Goal: Task Accomplishment & Management: Complete application form

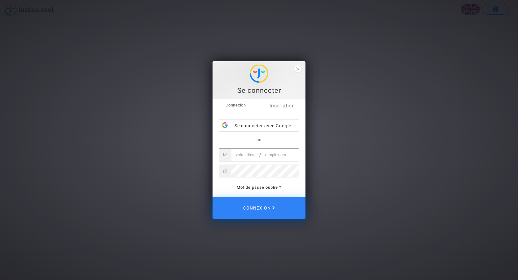
click at [282, 107] on link "Inscription" at bounding box center [282, 106] width 46 height 14
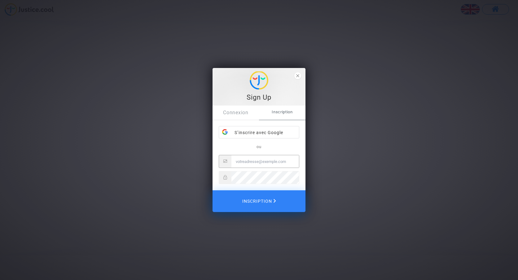
click at [268, 161] on input "Email" at bounding box center [265, 161] width 68 height 12
type input "m"
type input "[EMAIL_ADDRESS][DOMAIN_NAME]"
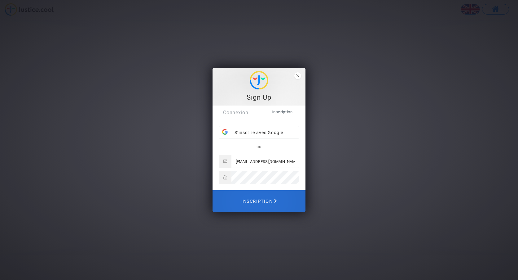
click at [279, 194] on button "Inscription" at bounding box center [259, 201] width 93 height 22
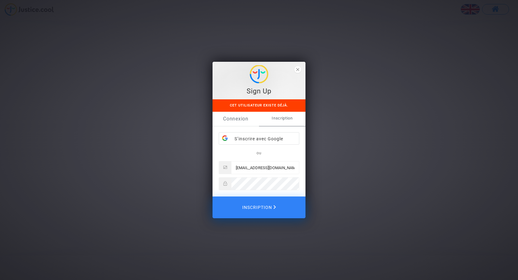
click at [239, 120] on link "Connexion" at bounding box center [236, 119] width 46 height 14
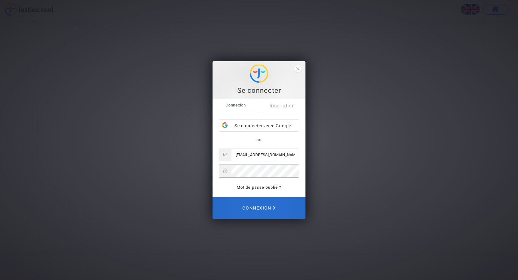
click at [295, 205] on button "Connexion" at bounding box center [259, 208] width 93 height 22
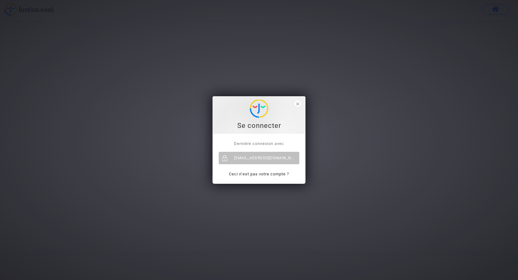
click at [287, 137] on div "Dernière connexion avec awalatifagbane@gmail.com Ceci n’est pas votre compte ?" at bounding box center [259, 159] width 93 height 50
click at [291, 156] on div "[EMAIL_ADDRESS][DOMAIN_NAME]" at bounding box center [259, 158] width 81 height 12
click at [295, 153] on div "[EMAIL_ADDRESS][DOMAIN_NAME]" at bounding box center [259, 158] width 81 height 12
click at [273, 155] on div "[EMAIL_ADDRESS][DOMAIN_NAME]" at bounding box center [259, 158] width 81 height 12
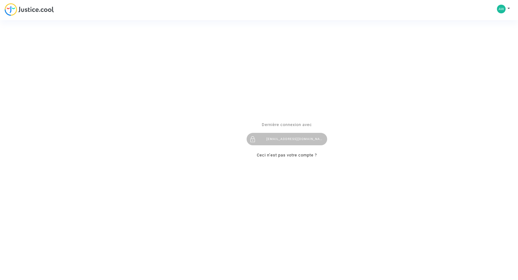
click at [503, 6] on div "Se connecter Dernière connexion avec [EMAIL_ADDRESS][DOMAIN_NAME] Ceci n’est pa…" at bounding box center [259, 140] width 518 height 280
click at [508, 9] on div "Se connecter Dernière connexion avec [EMAIL_ADDRESS][DOMAIN_NAME] Ceci n’est pa…" at bounding box center [259, 140] width 518 height 280
click at [277, 137] on div "[EMAIL_ADDRESS][DOMAIN_NAME]" at bounding box center [287, 139] width 81 height 12
click at [310, 137] on div "[EMAIL_ADDRESS][DOMAIN_NAME]" at bounding box center [287, 139] width 81 height 12
click at [510, 8] on div "Se connecter Dernière connexion avec awalatifagbane@gmail.com Ceci n’est pas vo…" at bounding box center [259, 140] width 518 height 280
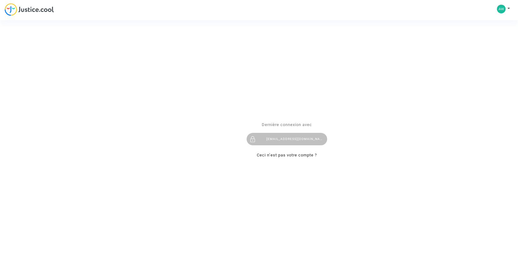
click at [508, 9] on div "Se connecter Dernière connexion avec awalatifagbane@gmail.com Ceci n’est pas vo…" at bounding box center [259, 140] width 518 height 280
click at [504, 7] on div "Se connecter Dernière connexion avec [EMAIL_ADDRESS][DOMAIN_NAME] Ceci n’est pa…" at bounding box center [259, 140] width 518 height 280
drag, startPoint x: 501, startPoint y: 8, endPoint x: 497, endPoint y: 13, distance: 6.8
click at [503, 8] on div "Se connecter Dernière connexion avec [EMAIL_ADDRESS][DOMAIN_NAME] Ceci n’est pa…" at bounding box center [259, 140] width 518 height 280
drag, startPoint x: 292, startPoint y: 140, endPoint x: 296, endPoint y: 136, distance: 5.5
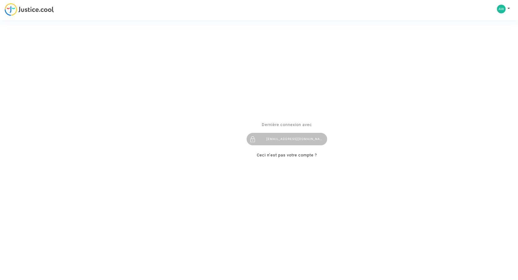
click at [293, 140] on div "[EMAIL_ADDRESS][DOMAIN_NAME]" at bounding box center [287, 139] width 81 height 12
click at [291, 135] on div "[EMAIL_ADDRESS][DOMAIN_NAME]" at bounding box center [287, 139] width 81 height 12
click at [279, 135] on div "[EMAIL_ADDRESS][DOMAIN_NAME]" at bounding box center [287, 139] width 81 height 12
click at [23, 6] on div "Se connecter Dernière connexion avec [EMAIL_ADDRESS][DOMAIN_NAME] Ceci n’est pa…" at bounding box center [259, 140] width 518 height 280
click at [508, 8] on div "Se connecter Dernière connexion avec awalatifagbane@gmail.com Ceci n’est pas vo…" at bounding box center [259, 140] width 518 height 280
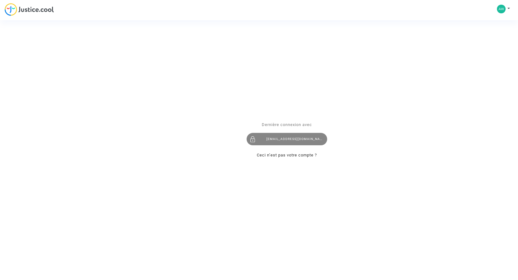
click at [251, 137] on div at bounding box center [253, 139] width 12 height 12
click at [517, 4] on div "Se connecter Dernière connexion avec [EMAIL_ADDRESS][DOMAIN_NAME] Ceci n’est pa…" at bounding box center [259, 140] width 518 height 280
click at [508, 7] on div "Se connecter Dernière connexion avec [EMAIL_ADDRESS][DOMAIN_NAME] Ceci n’est pa…" at bounding box center [259, 140] width 518 height 280
click at [502, 10] on div "Se connecter Dernière connexion avec [EMAIL_ADDRESS][DOMAIN_NAME] Ceci n’est pa…" at bounding box center [259, 140] width 518 height 280
click at [511, 8] on div "Se connecter Dernière connexion avec [EMAIL_ADDRESS][DOMAIN_NAME] Ceci n’est pa…" at bounding box center [259, 140] width 518 height 280
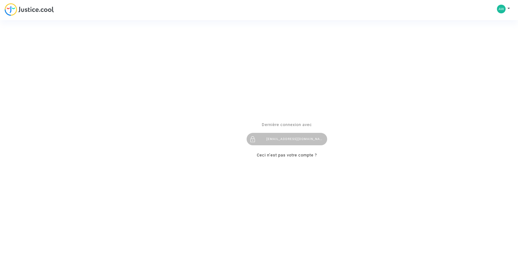
click at [508, 9] on div "Se connecter Dernière connexion avec [EMAIL_ADDRESS][DOMAIN_NAME] Ceci n’est pa…" at bounding box center [259, 140] width 518 height 280
click at [40, 14] on div "Se connecter Dernière connexion avec [EMAIL_ADDRESS][DOMAIN_NAME] Ceci n’est pa…" at bounding box center [259, 140] width 518 height 280
click at [293, 137] on div "[EMAIL_ADDRESS][DOMAIN_NAME]" at bounding box center [287, 139] width 81 height 12
drag, startPoint x: 371, startPoint y: 40, endPoint x: 282, endPoint y: 104, distance: 110.3
click at [282, 104] on div "Se connecter Dernière connexion avec [EMAIL_ADDRESS][DOMAIN_NAME] Ceci n’est pa…" at bounding box center [259, 139] width 62 height 75
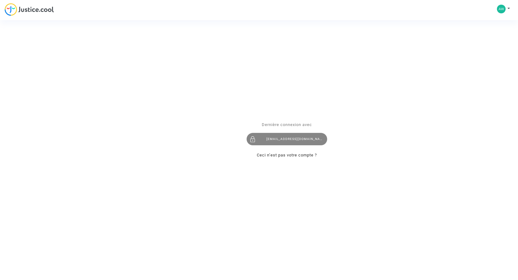
click at [309, 139] on div "[EMAIL_ADDRESS][DOMAIN_NAME]" at bounding box center [287, 139] width 81 height 12
click at [505, 10] on div "Se connecter Dernière connexion avec awalatifagbane@gmail.com Ceci n’est pas vo…" at bounding box center [259, 140] width 518 height 280
click at [308, 138] on div "[EMAIL_ADDRESS][DOMAIN_NAME]" at bounding box center [287, 139] width 81 height 12
click at [306, 138] on div "[EMAIL_ADDRESS][DOMAIN_NAME]" at bounding box center [287, 139] width 81 height 12
click at [292, 134] on div "[EMAIL_ADDRESS][DOMAIN_NAME]" at bounding box center [287, 139] width 81 height 12
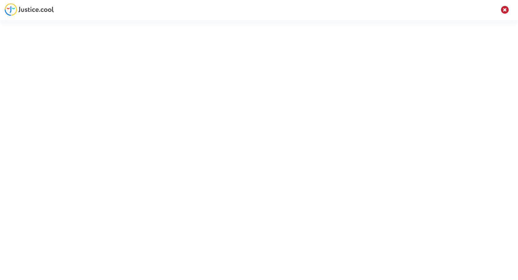
click at [502, 9] on div "Se connecter Dernière connexion avec awalatifagbane@gmail.com Ceci n’est pas vo…" at bounding box center [259, 140] width 518 height 280
click at [506, 9] on div "Se connecter Dernière connexion avec awalatifagbane@gmail.com Ceci n’est pas vo…" at bounding box center [259, 140] width 518 height 280
click at [509, 11] on div "Se connecter Dernière connexion avec awalatifagbane@gmail.com Ceci n’est pas vo…" at bounding box center [259, 140] width 518 height 280
click at [504, 11] on div "Se connecter Dernière connexion avec awalatifagbane@gmail.com Ceci n’est pas vo…" at bounding box center [259, 140] width 518 height 280
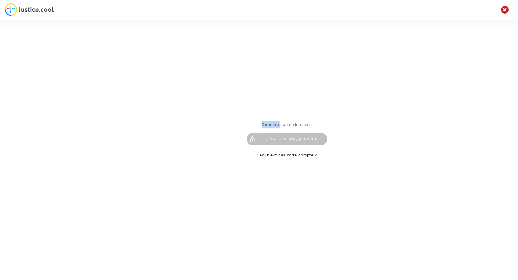
click at [504, 11] on div "Se connecter Dernière connexion avec awalatifagbane@gmail.com Ceci n’est pas vo…" at bounding box center [259, 140] width 518 height 280
click at [503, 12] on div "Se connecter Dernière connexion avec awalatifagbane@gmail.com Ceci n’est pas vo…" at bounding box center [259, 140] width 518 height 280
click at [502, 12] on div "Se connecter Dernière connexion avec awalatifagbane@gmail.com Ceci n’est pas vo…" at bounding box center [259, 140] width 518 height 280
click at [302, 155] on link "Ceci n’est pas votre compte ?" at bounding box center [287, 155] width 60 height 5
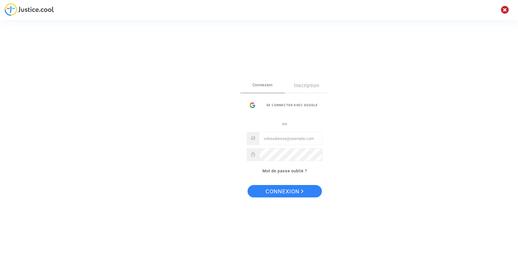
drag, startPoint x: 518, startPoint y: 3, endPoint x: 502, endPoint y: 18, distance: 21.9
click at [518, 3] on html "Se connecter Connexion Inscription Se connecter avec Google ou Mot de passe oub…" at bounding box center [259, 18] width 518 height 36
click at [313, 135] on input "Email" at bounding box center [290, 138] width 63 height 12
click at [311, 84] on link "Inscription" at bounding box center [307, 85] width 44 height 14
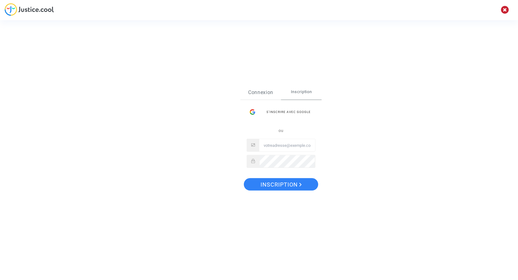
click at [263, 93] on link "Connexion" at bounding box center [260, 92] width 41 height 14
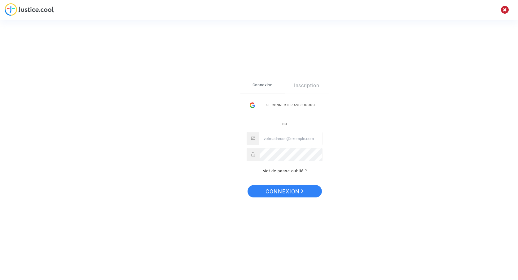
click at [274, 141] on input "Email" at bounding box center [290, 138] width 63 height 12
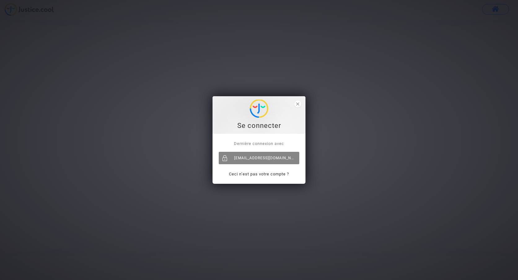
click at [265, 159] on div "[EMAIL_ADDRESS][DOMAIN_NAME]" at bounding box center [259, 158] width 81 height 12
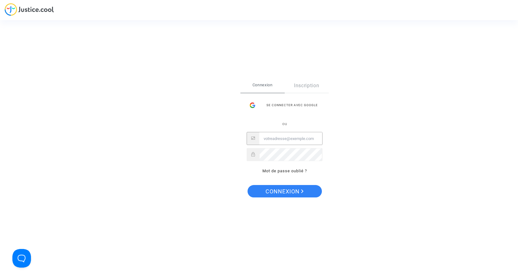
click at [280, 138] on input "Email" at bounding box center [290, 138] width 63 height 12
type input "[EMAIL_ADDRESS][DOMAIN_NAME]"
click at [289, 192] on span "Connexion" at bounding box center [285, 191] width 38 height 13
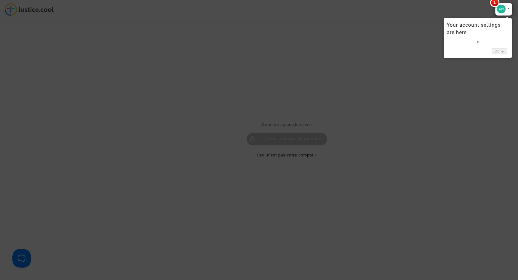
click at [504, 9] on div at bounding box center [503, 9] width 17 height 13
click at [499, 49] on link "Done" at bounding box center [499, 51] width 15 height 7
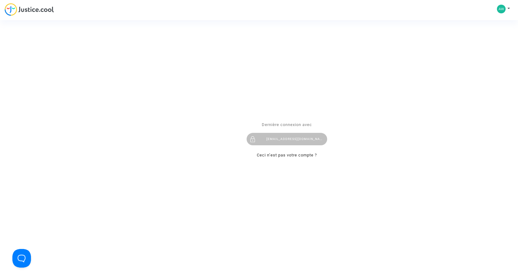
click at [505, 9] on div "Se connecter Dernière connexion avec awalatifagbane@gmail.com Ceci n’est pas vo…" at bounding box center [259, 140] width 518 height 280
click at [507, 7] on div "Se connecter Dernière connexion avec awalatifagbane@gmail.com Ceci n’est pas vo…" at bounding box center [259, 140] width 518 height 280
click at [276, 140] on div "[EMAIL_ADDRESS][DOMAIN_NAME]" at bounding box center [287, 139] width 81 height 12
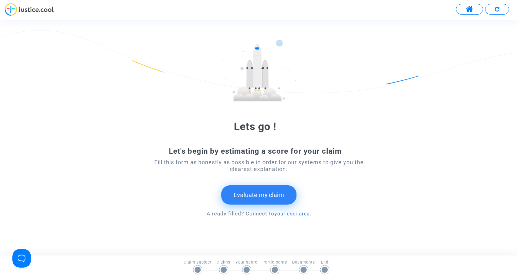
click at [261, 193] on button "Evaluate my claim" at bounding box center [258, 194] width 75 height 19
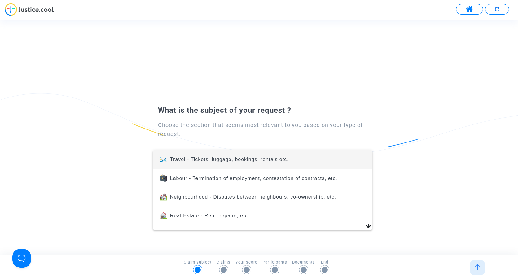
click at [210, 156] on span "Travel - Tickets, luggage, bookings, rentals etc." at bounding box center [262, 159] width 209 height 19
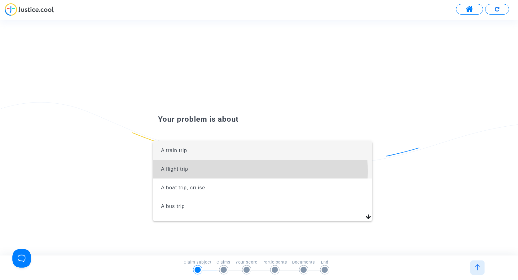
click at [181, 171] on span "A flight trip" at bounding box center [174, 168] width 27 height 5
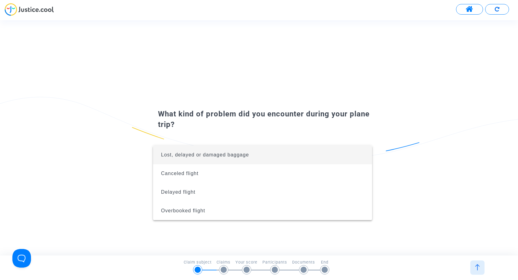
click at [470, 11] on div at bounding box center [259, 140] width 518 height 280
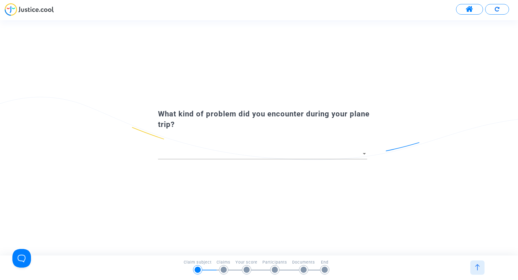
click at [469, 10] on span at bounding box center [470, 9] width 8 height 8
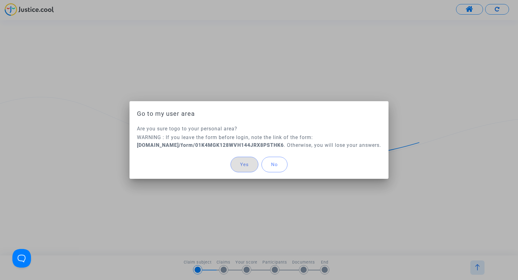
click at [272, 163] on button "No" at bounding box center [275, 163] width 26 height 15
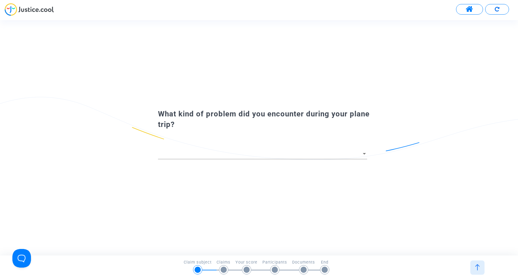
click at [239, 155] on span at bounding box center [260, 153] width 204 height 6
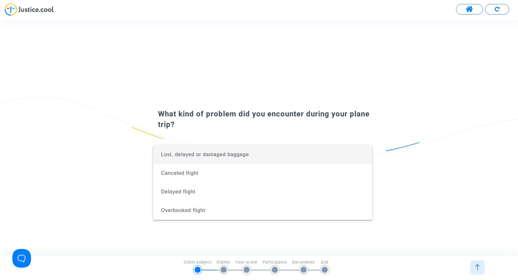
click at [135, 218] on div at bounding box center [259, 140] width 518 height 280
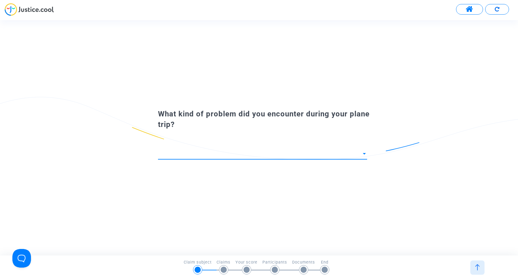
click at [296, 156] on span at bounding box center [260, 153] width 204 height 6
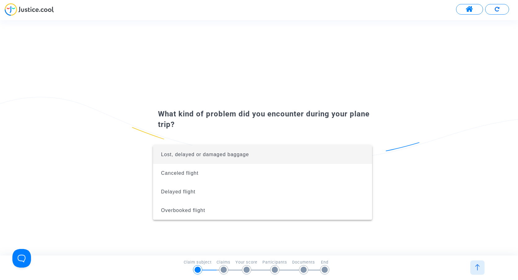
click at [139, 157] on div at bounding box center [259, 140] width 518 height 280
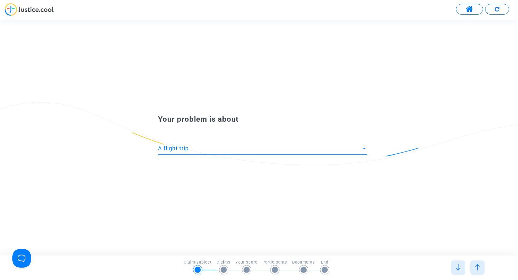
click at [231, 150] on div "A flight trip" at bounding box center [260, 148] width 204 height 6
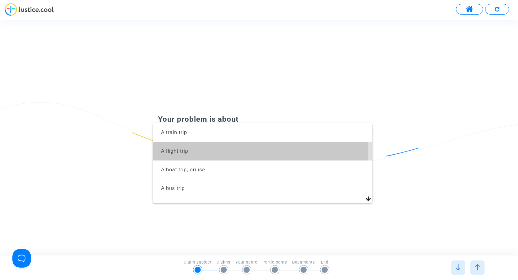
click at [219, 153] on span "A flight trip" at bounding box center [262, 151] width 209 height 19
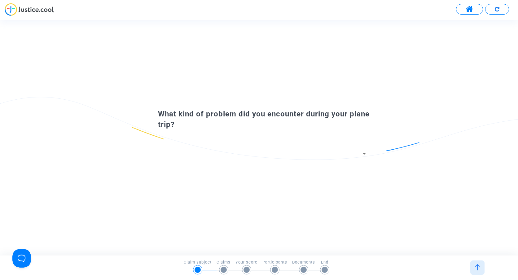
click at [358, 154] on span at bounding box center [260, 153] width 204 height 6
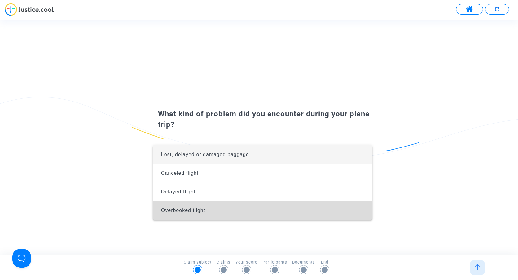
click at [178, 209] on span "Overbooked flight" at bounding box center [183, 209] width 44 height 5
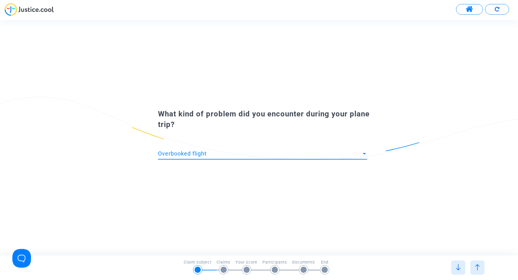
click at [238, 153] on div "Overbooked flight" at bounding box center [260, 153] width 204 height 6
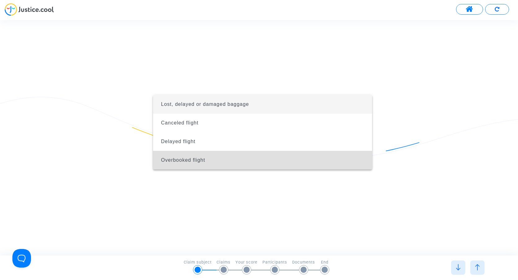
click at [195, 107] on span "Lost, delayed or damaged baggage" at bounding box center [262, 104] width 209 height 19
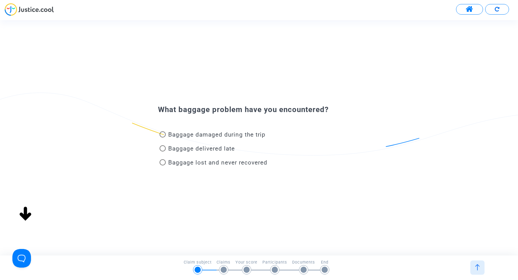
click at [205, 148] on div "What kind of problem did you encounter during your plane trip? Lost, delayed or…" at bounding box center [264, 137] width 529 height 235
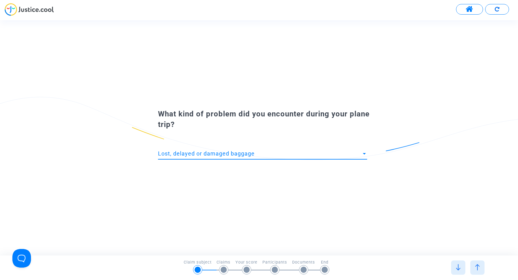
click at [244, 153] on span "Lost, delayed or damaged baggage" at bounding box center [206, 153] width 97 height 7
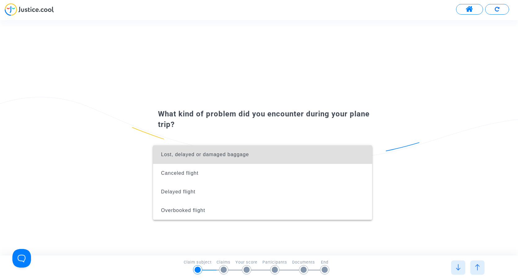
click at [473, 11] on div at bounding box center [259, 140] width 518 height 280
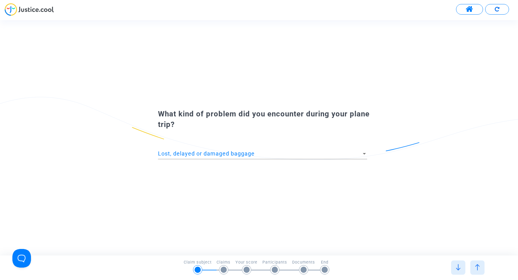
click at [468, 10] on span at bounding box center [470, 9] width 8 height 8
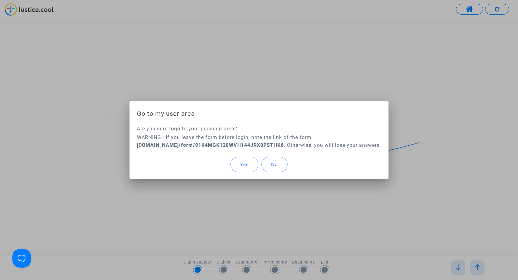
click at [247, 167] on span "Yes" at bounding box center [244, 164] width 9 height 6
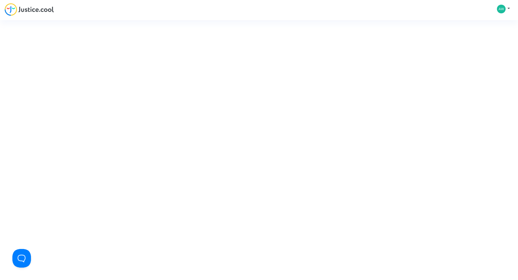
click at [502, 11] on div "Se connecter Dernière connexion avec awalatifagbane@gmail.com Ceci n’est pas vo…" at bounding box center [259, 140] width 518 height 280
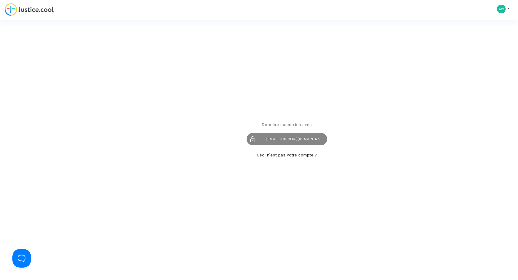
click at [279, 136] on div "[EMAIL_ADDRESS][DOMAIN_NAME]" at bounding box center [287, 139] width 81 height 12
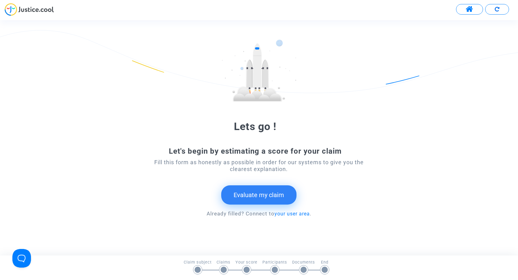
click at [250, 189] on button "Evaluate my claim" at bounding box center [258, 194] width 75 height 19
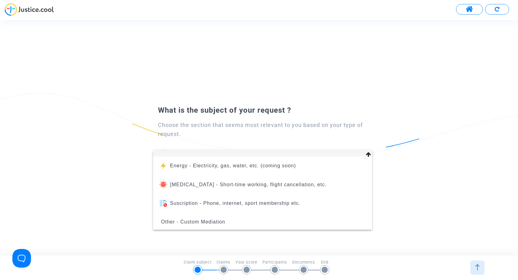
scroll to position [70, 0]
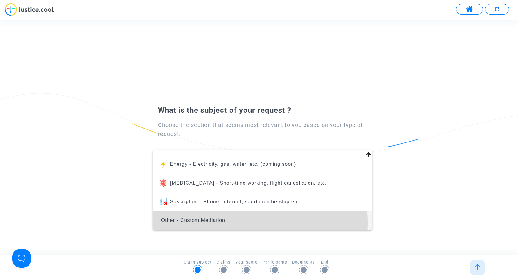
click at [189, 222] on span "Other - Custom Mediation" at bounding box center [193, 219] width 64 height 5
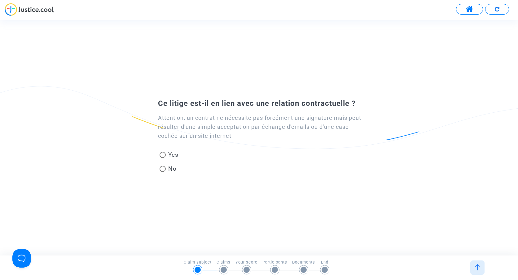
click at [163, 154] on span at bounding box center [163, 155] width 6 height 6
click at [163, 158] on input "Yes" at bounding box center [162, 158] width 0 height 0
radio input "true"
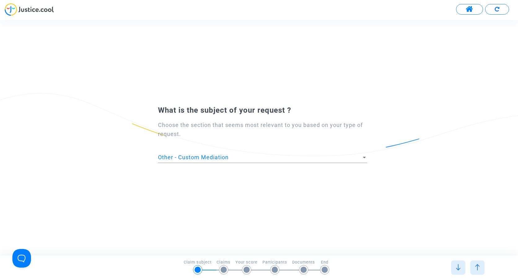
click at [187, 156] on span "Other - Custom Mediation" at bounding box center [193, 157] width 71 height 7
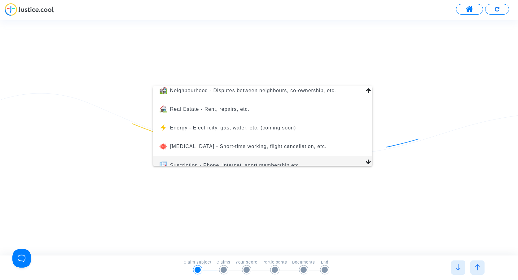
scroll to position [0, 0]
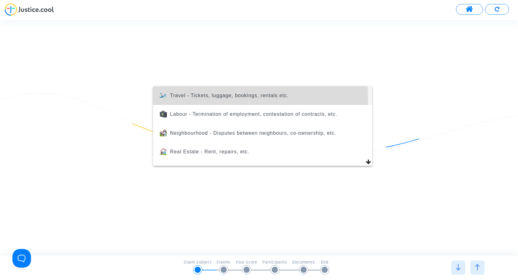
click at [202, 99] on span "Travel - Tickets, luggage, bookings, rentals etc." at bounding box center [262, 95] width 209 height 19
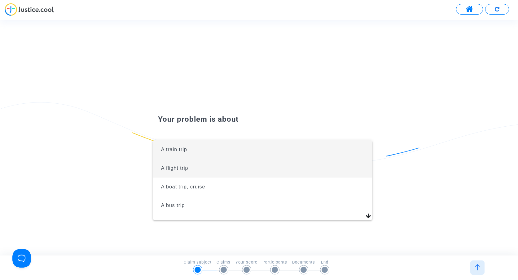
click at [183, 168] on span "A flight trip" at bounding box center [174, 167] width 27 height 5
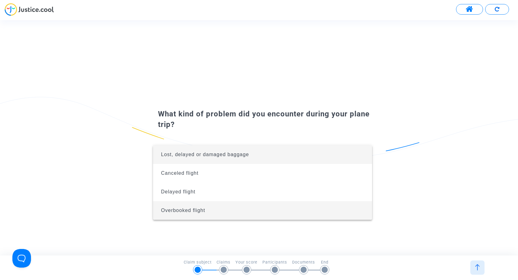
click at [188, 207] on span "Overbooked flight" at bounding box center [262, 210] width 209 height 19
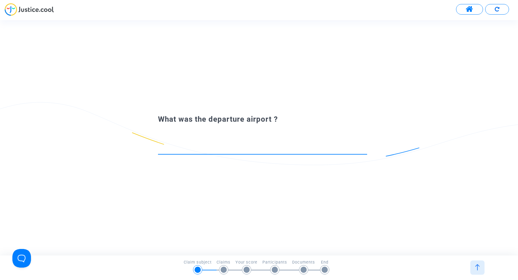
click at [198, 151] on input at bounding box center [262, 148] width 209 height 6
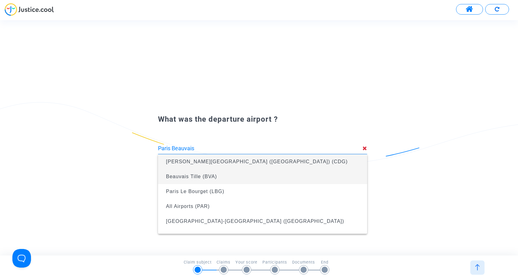
click at [196, 179] on span "Beauvais Tille (BVA)" at bounding box center [262, 176] width 199 height 17
type input "Beauvais Tille (BVA)"
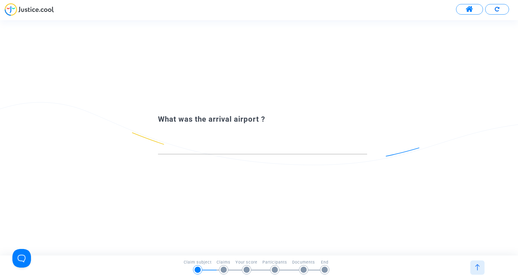
click at [184, 152] on div at bounding box center [262, 146] width 209 height 16
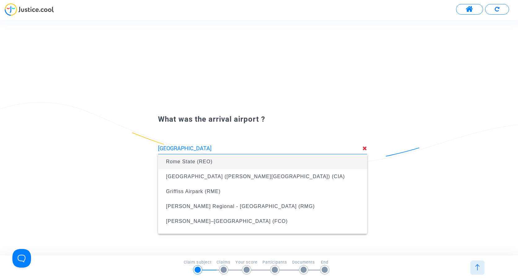
click at [160, 148] on input "[GEOGRAPHIC_DATA]" at bounding box center [260, 148] width 205 height 6
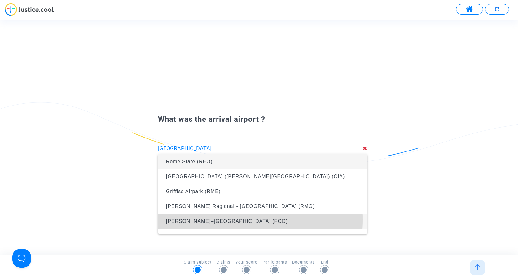
click at [201, 219] on span "[PERSON_NAME]–[GEOGRAPHIC_DATA] (FCO)" at bounding box center [227, 220] width 122 height 5
type input "[PERSON_NAME]–[GEOGRAPHIC_DATA] (FCO)"
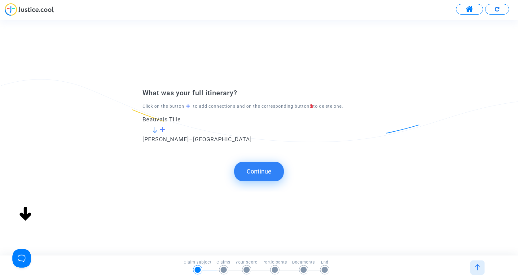
click at [260, 168] on button "Continue" at bounding box center [259, 170] width 50 height 19
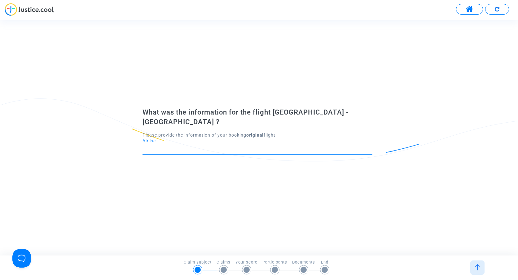
click at [202, 146] on input "Airline" at bounding box center [258, 148] width 230 height 6
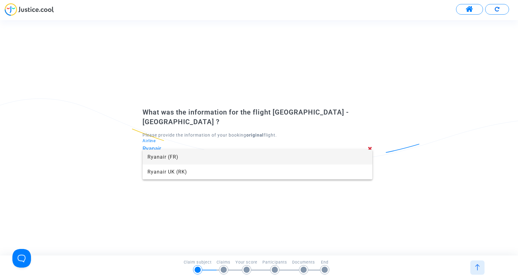
type input "Ryanair"
click at [168, 158] on span "Ryanair (FR)" at bounding box center [257, 156] width 220 height 15
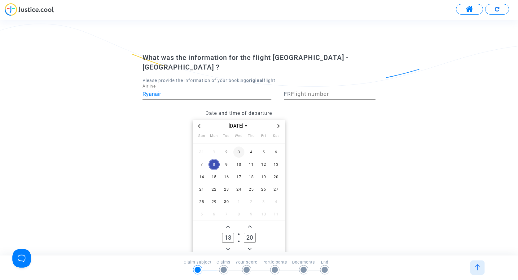
click at [238, 146] on span "3" at bounding box center [238, 151] width 11 height 11
click at [228, 224] on icon "Add a hour" at bounding box center [228, 226] width 4 height 4
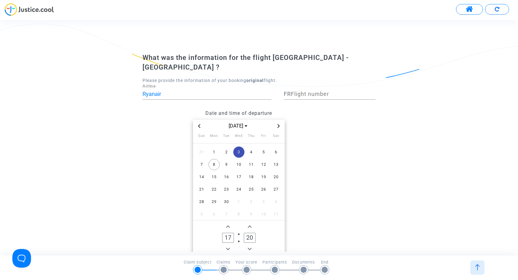
click at [227, 247] on icon "Minus a hour" at bounding box center [228, 249] width 4 height 4
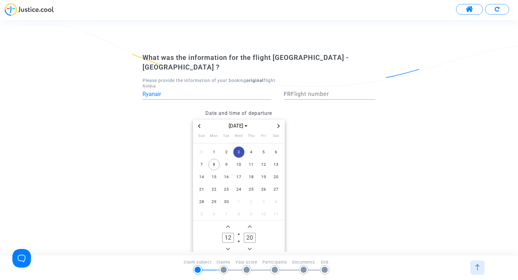
click at [227, 247] on icon "Minus a hour" at bounding box center [228, 249] width 4 height 4
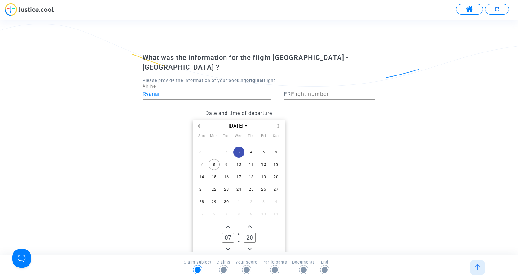
click at [227, 224] on icon "Add a hour" at bounding box center [228, 226] width 4 height 4
type input "08"
click at [251, 222] on span "Add a minute" at bounding box center [249, 225] width 7 height 7
click at [250, 224] on icon "Add a minute" at bounding box center [250, 226] width 4 height 4
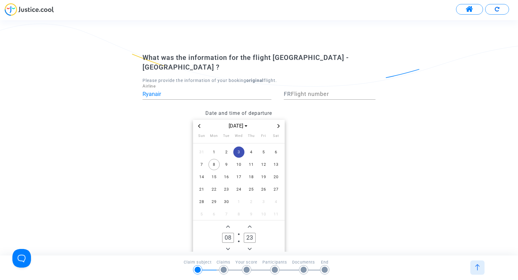
click at [250, 224] on icon "Add a minute" at bounding box center [250, 226] width 4 height 4
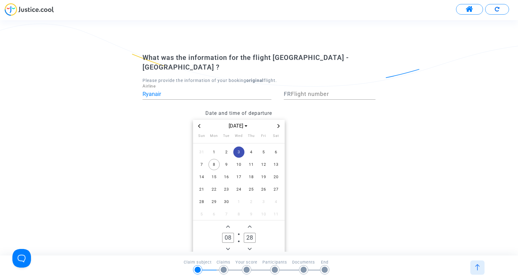
click at [250, 224] on icon "Add a minute" at bounding box center [250, 226] width 4 height 4
type input "30"
click at [311, 91] on input "Flight number" at bounding box center [333, 94] width 85 height 6
type input "200"
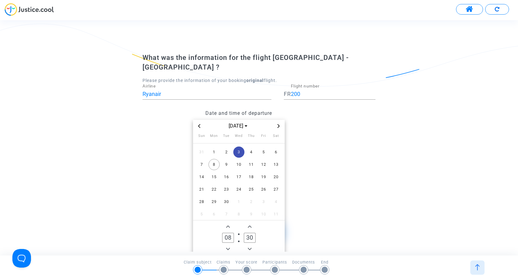
click at [158, 172] on datetime "[DATE] Sun Mon Tue Wed Thu Fri Sat 31 1 2 3 4 5 6 7 8 9 10 11 12 13 14 15 16 17…" at bounding box center [239, 187] width 193 height 135
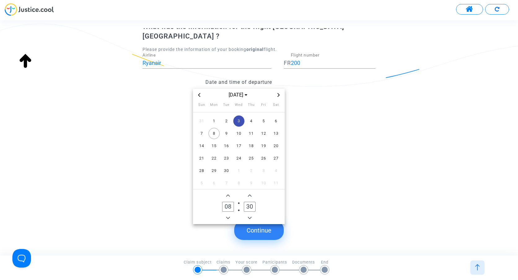
click at [249, 226] on button "Continue" at bounding box center [259, 229] width 50 height 19
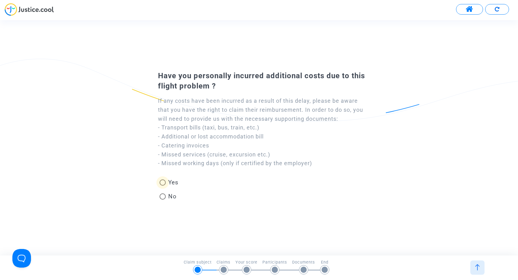
click at [163, 179] on span at bounding box center [163, 182] width 6 height 6
click at [163, 185] on input "Yes" at bounding box center [162, 185] width 0 height 0
radio input "true"
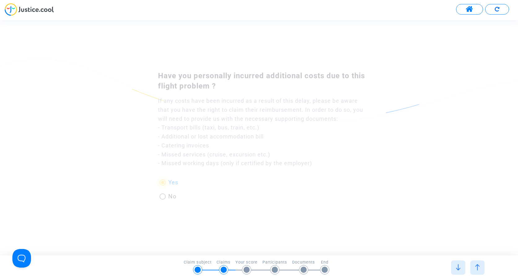
scroll to position [0, 0]
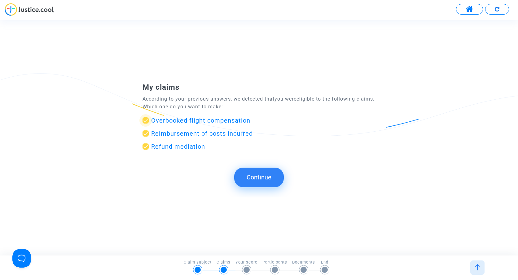
click at [147, 121] on span at bounding box center [146, 120] width 6 height 6
click at [146, 123] on input "Overbooked flight compensation" at bounding box center [145, 123] width 0 height 0
checkbox input "false"
click at [252, 174] on button "Continue" at bounding box center [259, 176] width 50 height 19
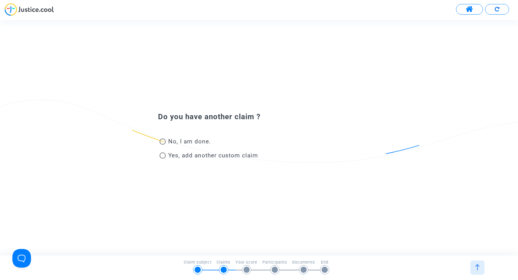
click at [165, 155] on span at bounding box center [163, 155] width 6 height 6
click at [163, 158] on input "Yes, add another custom claim" at bounding box center [162, 158] width 0 height 0
radio input "true"
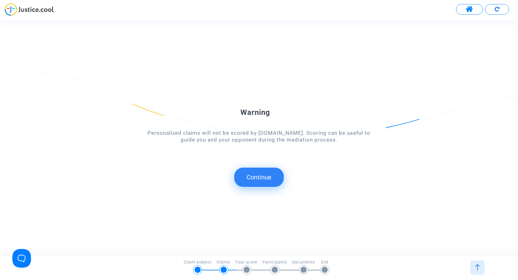
click at [242, 172] on button "Continue" at bounding box center [259, 176] width 50 height 19
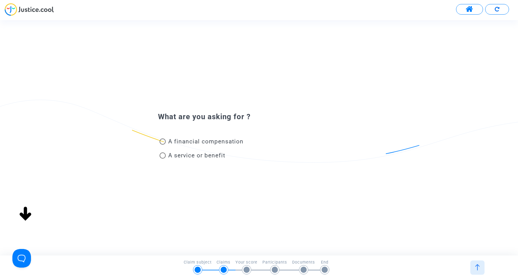
click at [165, 142] on span at bounding box center [163, 141] width 6 height 6
click at [163, 144] on input "A financial compensation" at bounding box center [162, 144] width 0 height 0
radio input "true"
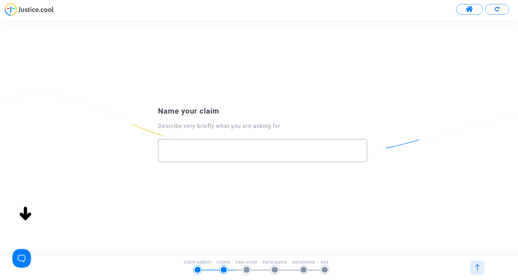
click at [191, 156] on div at bounding box center [263, 147] width 196 height 17
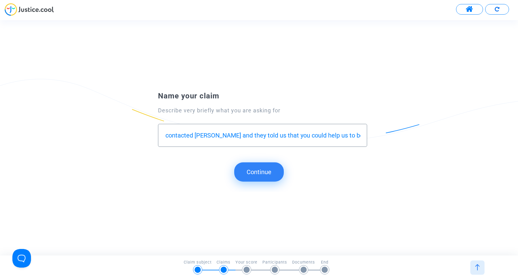
scroll to position [0, 281]
type input "We had to pay 55euros per passagers because of the company. They used a fake em…"
click at [248, 175] on button "Continue" at bounding box center [259, 171] width 50 height 19
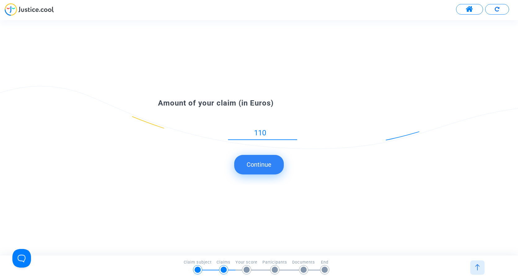
type input "110"
click at [251, 167] on button "Continue" at bounding box center [259, 164] width 50 height 19
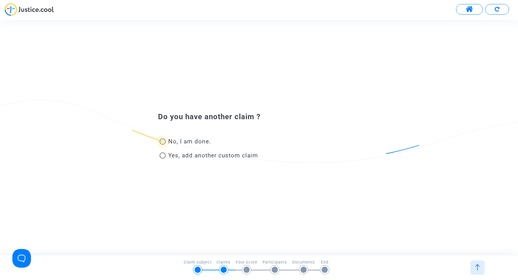
click at [164, 140] on span at bounding box center [163, 141] width 6 height 6
click at [163, 144] on input "No, I am done." at bounding box center [162, 144] width 0 height 0
radio input "true"
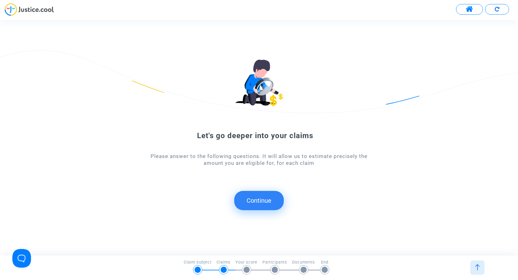
click at [248, 199] on button "Continue" at bounding box center [259, 200] width 50 height 19
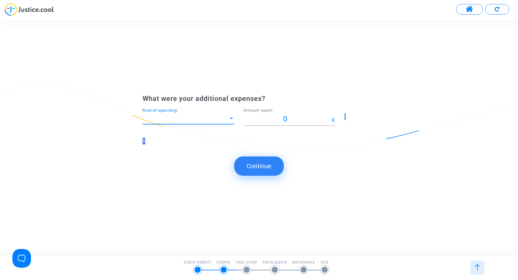
click at [190, 118] on span "Kind of spending" at bounding box center [186, 118] width 86 height 6
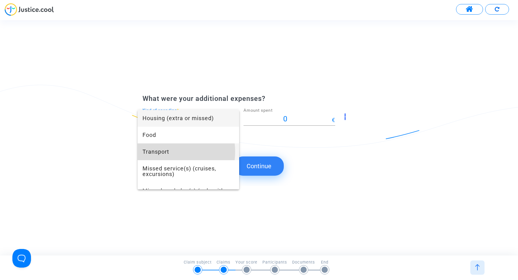
click at [166, 151] on span "Transport" at bounding box center [189, 151] width 92 height 17
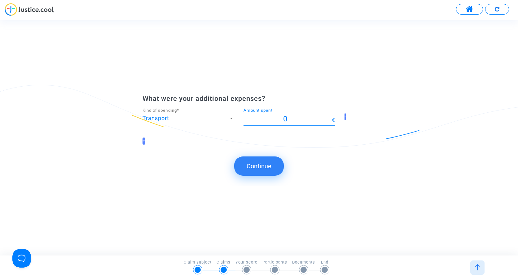
click at [296, 119] on input "0" at bounding box center [288, 119] width 88 height 8
type input "0"
type input "21"
click at [243, 163] on button "Continue" at bounding box center [259, 165] width 50 height 19
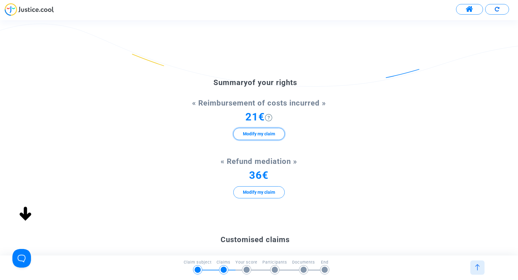
click at [265, 134] on button "Modify my claim" at bounding box center [258, 134] width 51 height 12
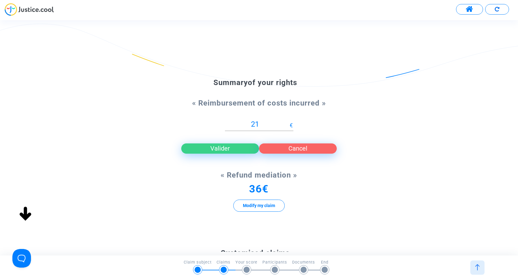
click at [276, 148] on button "Cancel" at bounding box center [298, 148] width 78 height 10
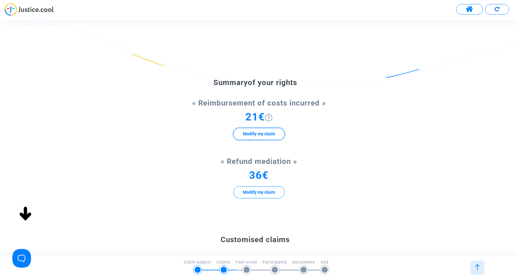
click at [262, 130] on button "Modify my claim" at bounding box center [258, 134] width 51 height 12
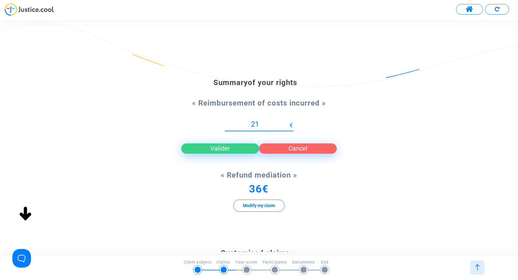
type input "2"
type input "131"
drag, startPoint x: 195, startPoint y: 147, endPoint x: 198, endPoint y: 149, distance: 3.3
click at [195, 147] on button "Valider" at bounding box center [220, 148] width 78 height 10
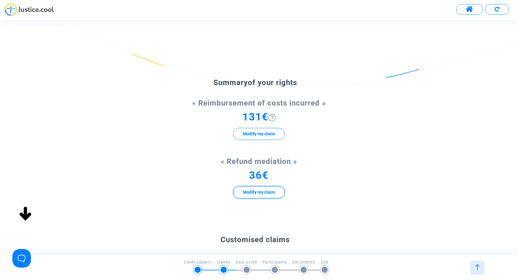
click at [265, 193] on button "Modify my claim" at bounding box center [258, 192] width 51 height 12
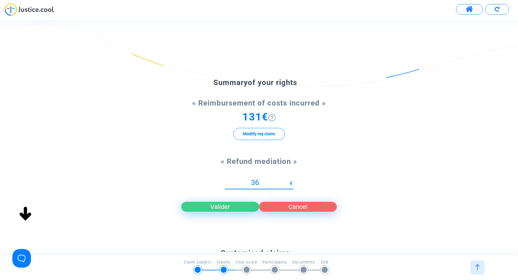
click at [368, 142] on div "131€ Modify my claim" at bounding box center [259, 129] width 233 height 32
click at [272, 205] on button "Cancel" at bounding box center [298, 206] width 78 height 10
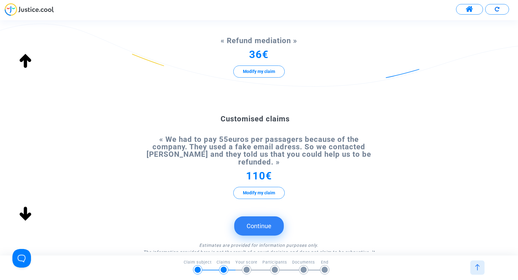
scroll to position [124, 0]
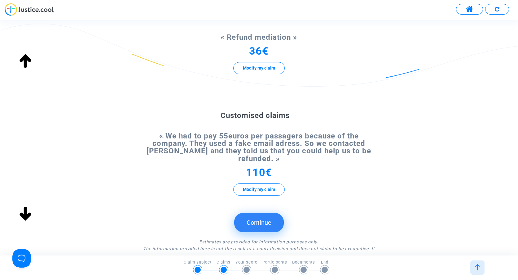
click at [259, 213] on button "Continue" at bounding box center [259, 222] width 50 height 19
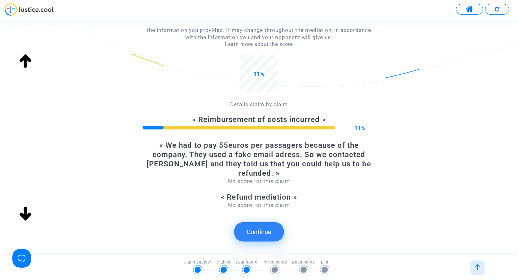
scroll to position [93, 0]
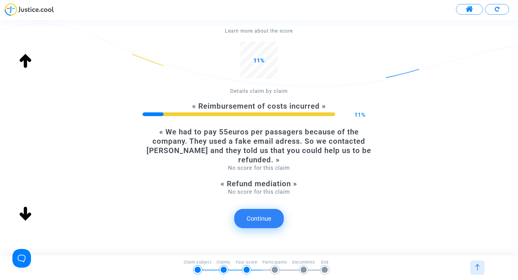
click at [247, 209] on button "Continue" at bounding box center [259, 218] width 50 height 19
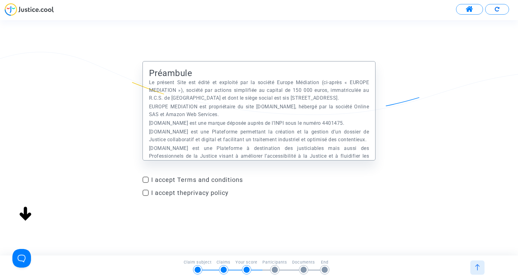
scroll to position [0, 0]
click at [146, 182] on span at bounding box center [146, 179] width 6 height 6
click at [146, 183] on input "I accept Terms and conditions" at bounding box center [145, 183] width 0 height 0
checkbox input "true"
click at [145, 189] on label "I accept the privacy policy" at bounding box center [259, 192] width 233 height 7
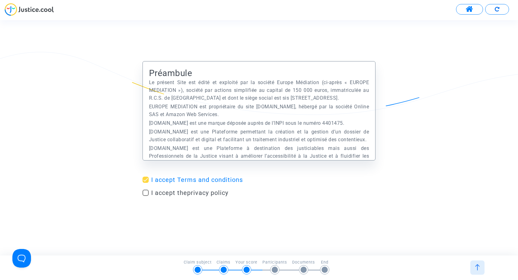
click at [145, 196] on input "I accept the privacy policy" at bounding box center [145, 196] width 0 height 0
checkbox input "true"
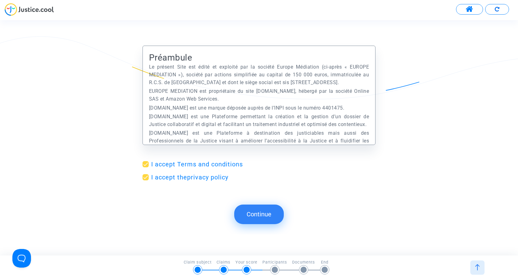
click at [258, 208] on button "Continue" at bounding box center [259, 213] width 50 height 19
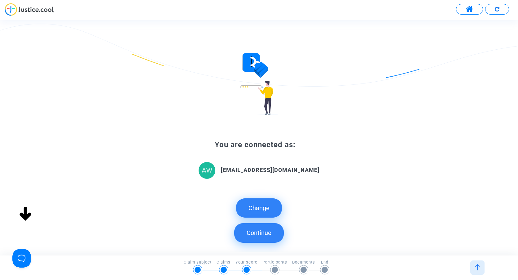
click at [247, 227] on button "Continue" at bounding box center [259, 232] width 50 height 19
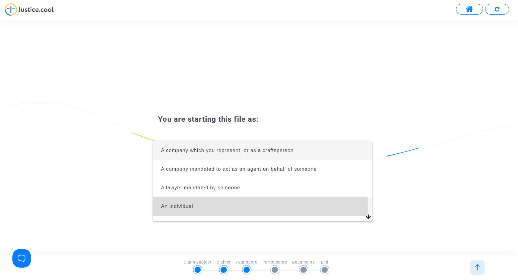
click at [175, 206] on span "An individual" at bounding box center [177, 205] width 32 height 5
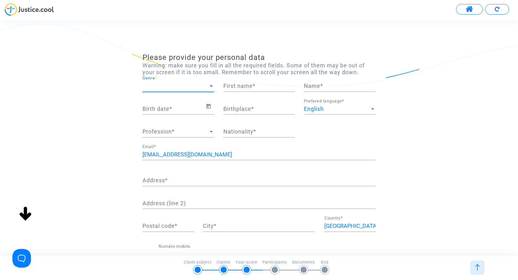
click at [210, 86] on div at bounding box center [211, 86] width 3 height 2
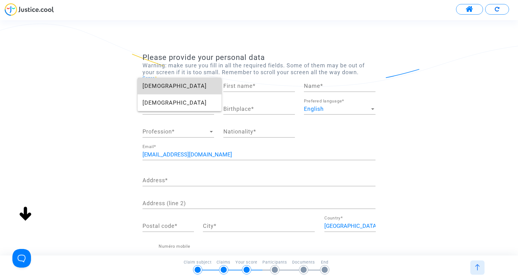
click at [182, 85] on span "[DEMOGRAPHIC_DATA]" at bounding box center [180, 85] width 74 height 17
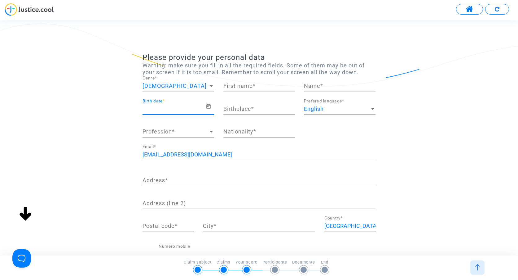
click at [183, 109] on input "Birth date *" at bounding box center [174, 109] width 63 height 6
click at [175, 111] on input "Birth date *" at bounding box center [174, 109] width 63 height 6
click at [160, 112] on div "Birth date *" at bounding box center [174, 107] width 63 height 16
click at [157, 108] on input "Birth date *" at bounding box center [174, 109] width 63 height 6
click at [208, 108] on icon "Open calendar" at bounding box center [209, 106] width 6 height 7
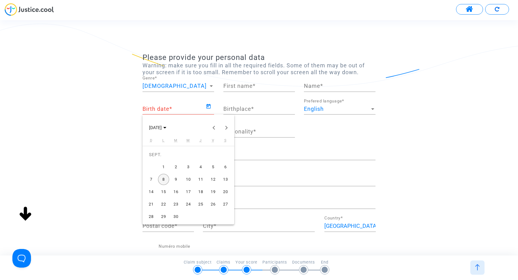
click at [212, 178] on div "12" at bounding box center [213, 179] width 11 height 11
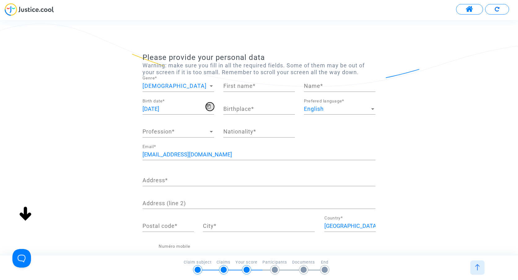
click at [209, 106] on icon "Open calendar" at bounding box center [209, 106] width 6 height 7
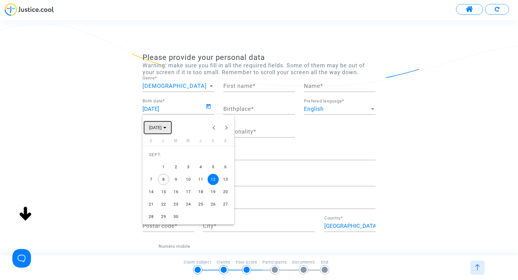
click at [160, 128] on span "[DATE]" at bounding box center [155, 127] width 13 height 5
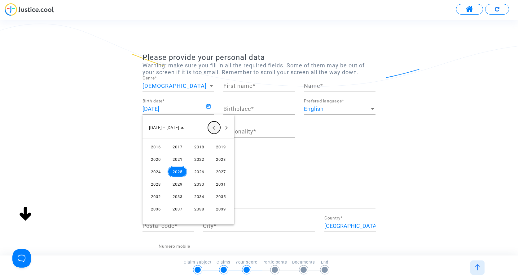
click at [211, 128] on button "Previous 24 years" at bounding box center [214, 127] width 12 height 12
click at [229, 171] on div "2003" at bounding box center [221, 171] width 20 height 11
click at [176, 158] on div "FÉVR." at bounding box center [178, 158] width 20 height 11
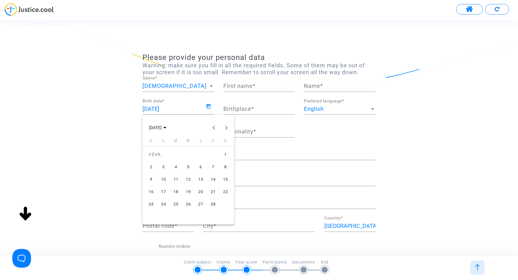
click at [188, 178] on div "12" at bounding box center [188, 179] width 11 height 11
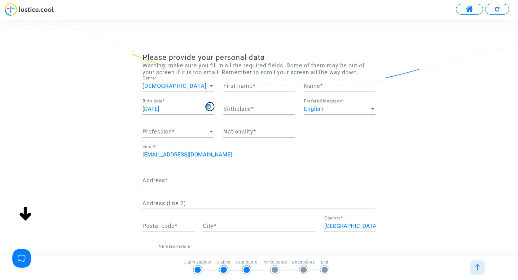
type input "[DATE]"
click at [253, 113] on div "Birthplace *" at bounding box center [259, 107] width 72 height 16
type input "m"
type input "Meaux"
click at [334, 85] on input "Name *" at bounding box center [340, 86] width 72 height 6
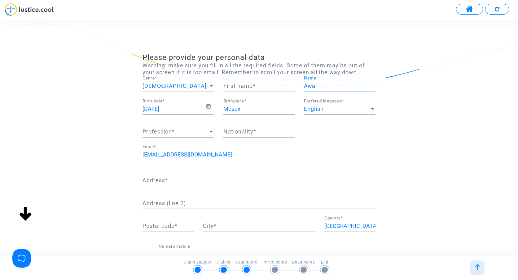
type input "Awa"
click at [241, 85] on input "First name *" at bounding box center [259, 86] width 72 height 6
type input "Gbane"
click at [209, 130] on div at bounding box center [212, 131] width 6 height 6
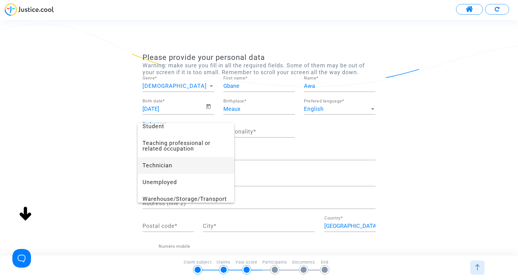
scroll to position [481, 0]
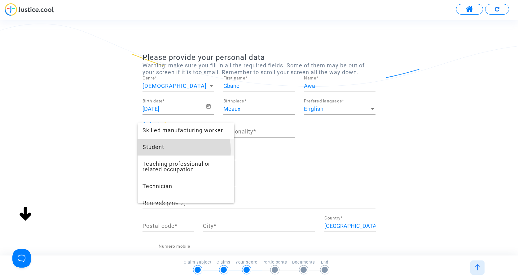
click at [177, 150] on span "Student" at bounding box center [186, 147] width 87 height 17
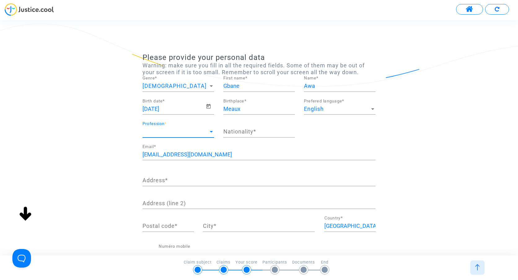
scroll to position [452, 0]
click at [236, 132] on input "Nationality *" at bounding box center [259, 131] width 72 height 6
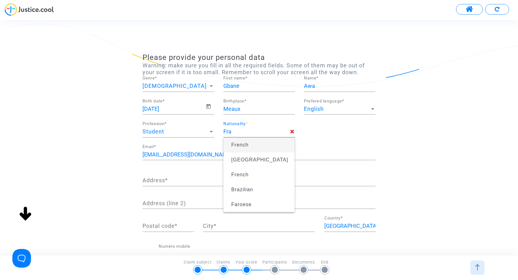
click at [234, 146] on span "French" at bounding box center [239, 144] width 17 height 5
type input "French"
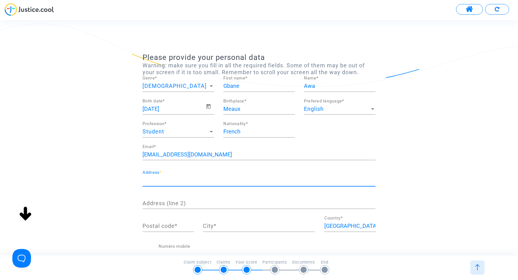
click at [171, 182] on input "Address *" at bounding box center [259, 180] width 233 height 6
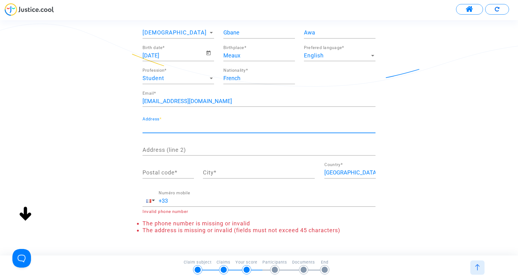
scroll to position [62, 0]
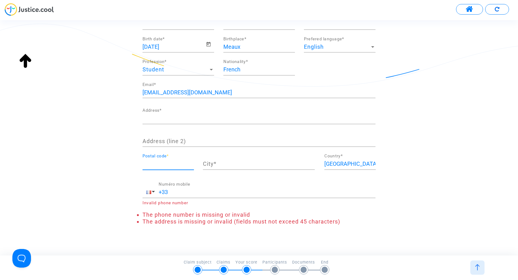
click at [182, 164] on input "Postal code *" at bounding box center [168, 164] width 51 height 6
type input "77100"
click at [264, 166] on input "City *" at bounding box center [259, 164] width 112 height 6
type input "Meaux"
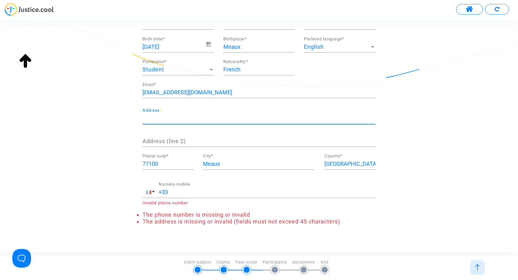
click at [217, 118] on input "Address *" at bounding box center [259, 118] width 233 height 6
type input "24 IMPQSSE SANT HILDEVERT"
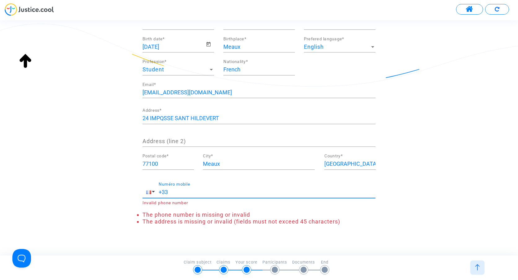
click at [193, 192] on input "+33" at bounding box center [267, 192] width 217 height 6
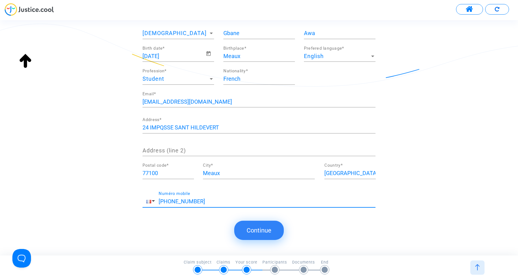
scroll to position [53, 0]
click at [172, 200] on input "[PHONE_NUMBER]" at bounding box center [267, 201] width 217 height 6
type input "[PHONE_NUMBER]"
click at [275, 227] on button "Continue" at bounding box center [259, 229] width 50 height 19
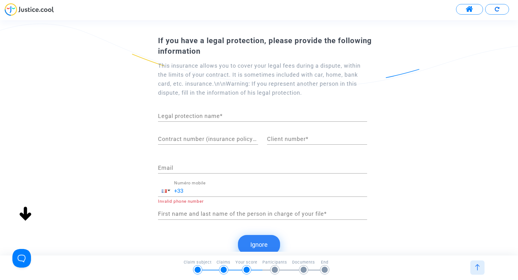
click at [252, 240] on button "Ignore" at bounding box center [259, 244] width 42 height 19
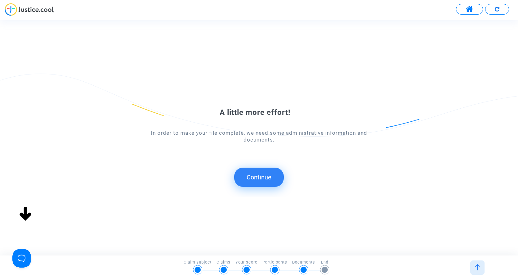
scroll to position [0, 0]
click at [253, 172] on button "Continue" at bounding box center [259, 176] width 50 height 19
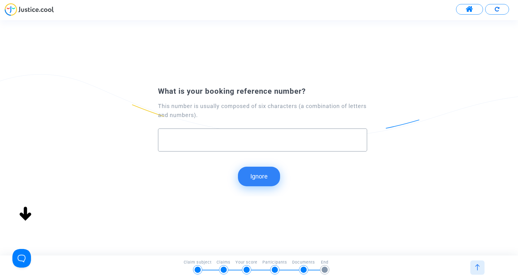
click at [213, 142] on input "text" at bounding box center [263, 139] width 196 height 7
type input "R3JEVK"
click at [247, 176] on button "Continue" at bounding box center [259, 175] width 50 height 19
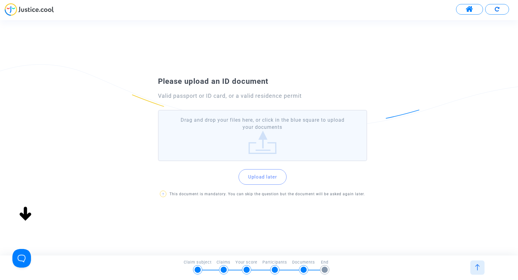
click at [255, 174] on button "Upload later" at bounding box center [263, 176] width 48 height 15
click at [263, 174] on button "Upload later" at bounding box center [263, 176] width 48 height 15
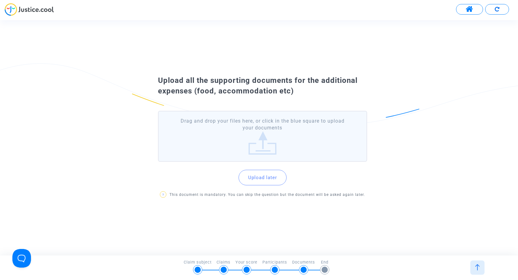
click at [262, 175] on button "Upload later" at bounding box center [263, 177] width 48 height 15
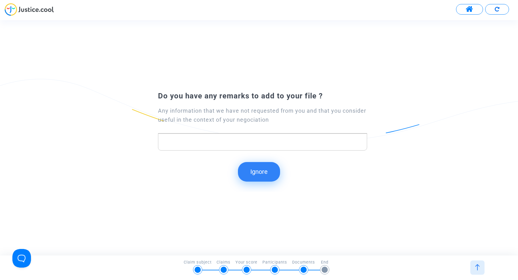
click at [270, 170] on button "Ignore" at bounding box center [259, 171] width 42 height 19
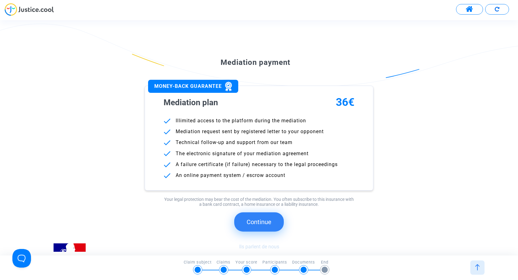
click at [268, 218] on button "Continue" at bounding box center [259, 221] width 50 height 19
